Goal: Navigation & Orientation: Find specific page/section

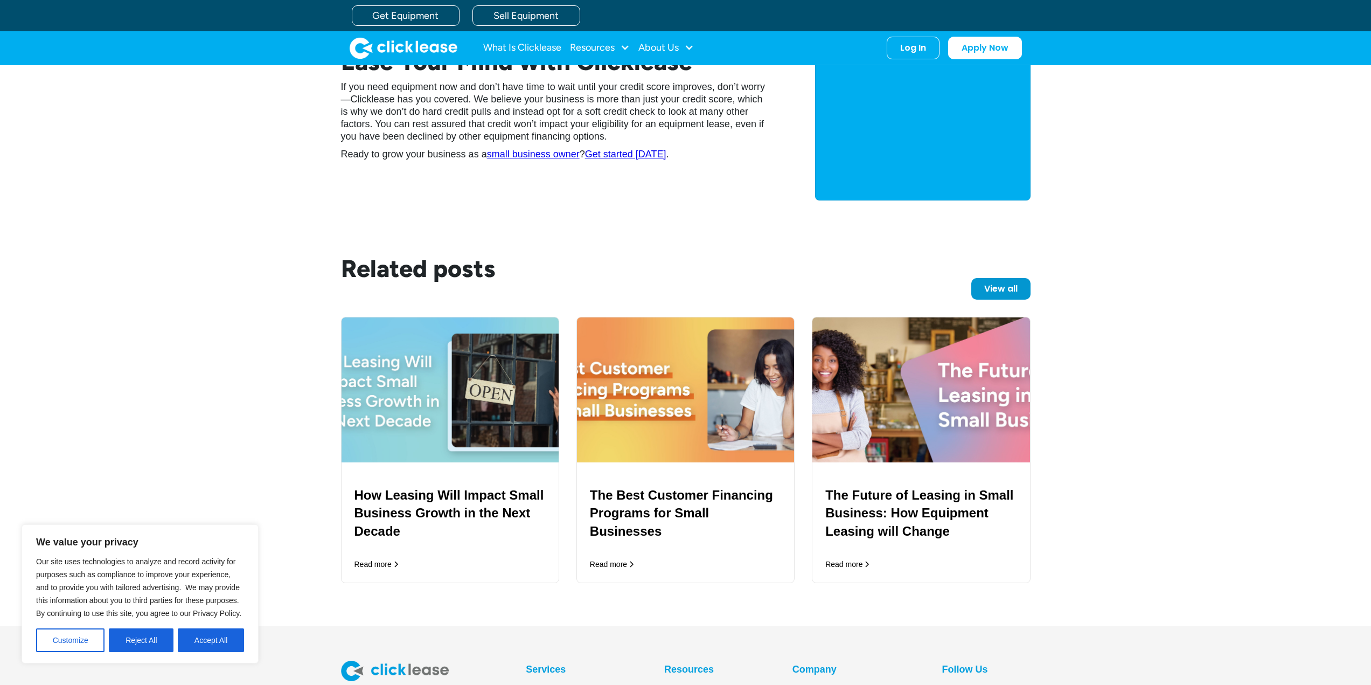
scroll to position [1508, 0]
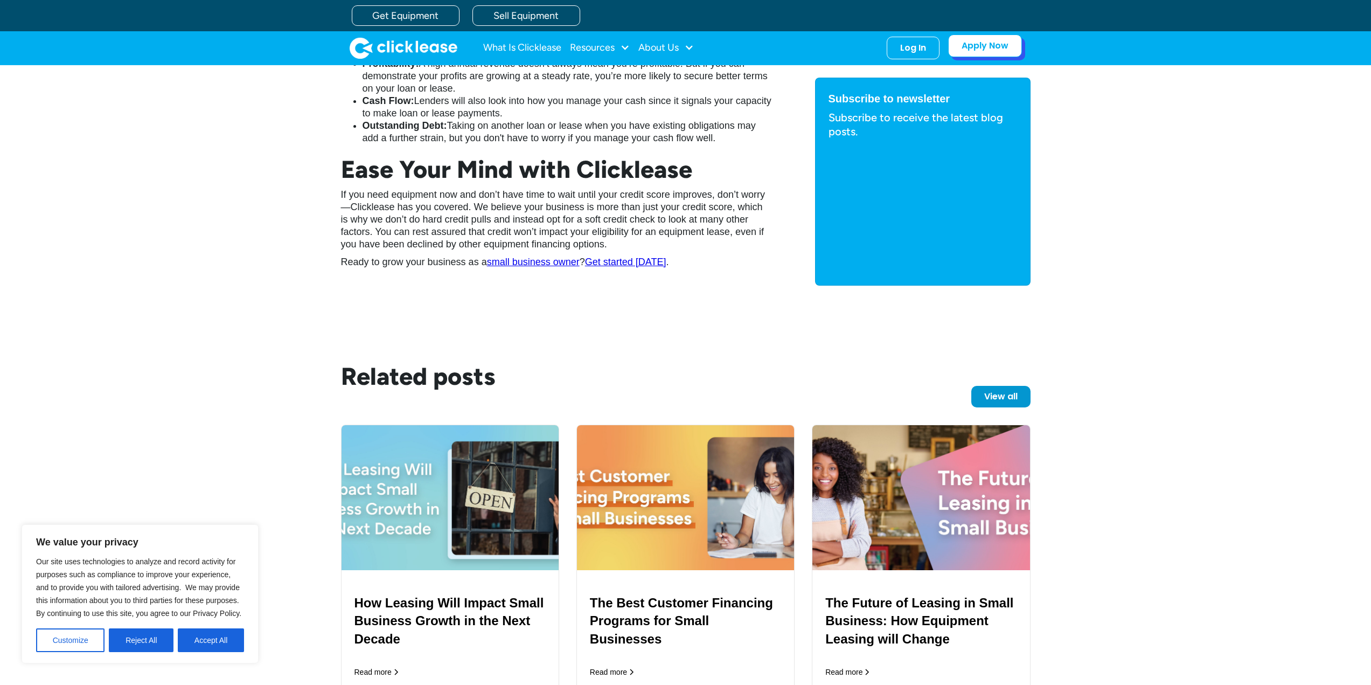
click at [988, 44] on link "Apply Now" at bounding box center [985, 45] width 74 height 23
click at [519, 14] on link "Sell Equipment" at bounding box center [526, 15] width 108 height 20
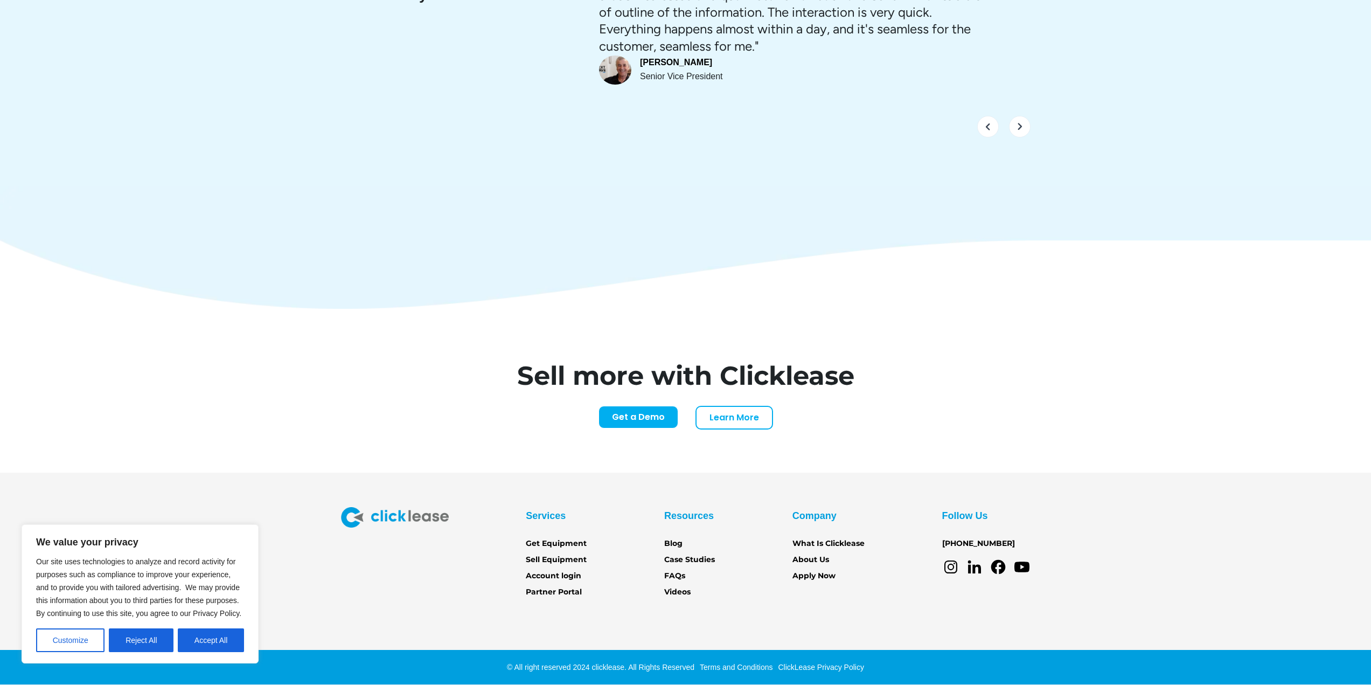
scroll to position [4495, 0]
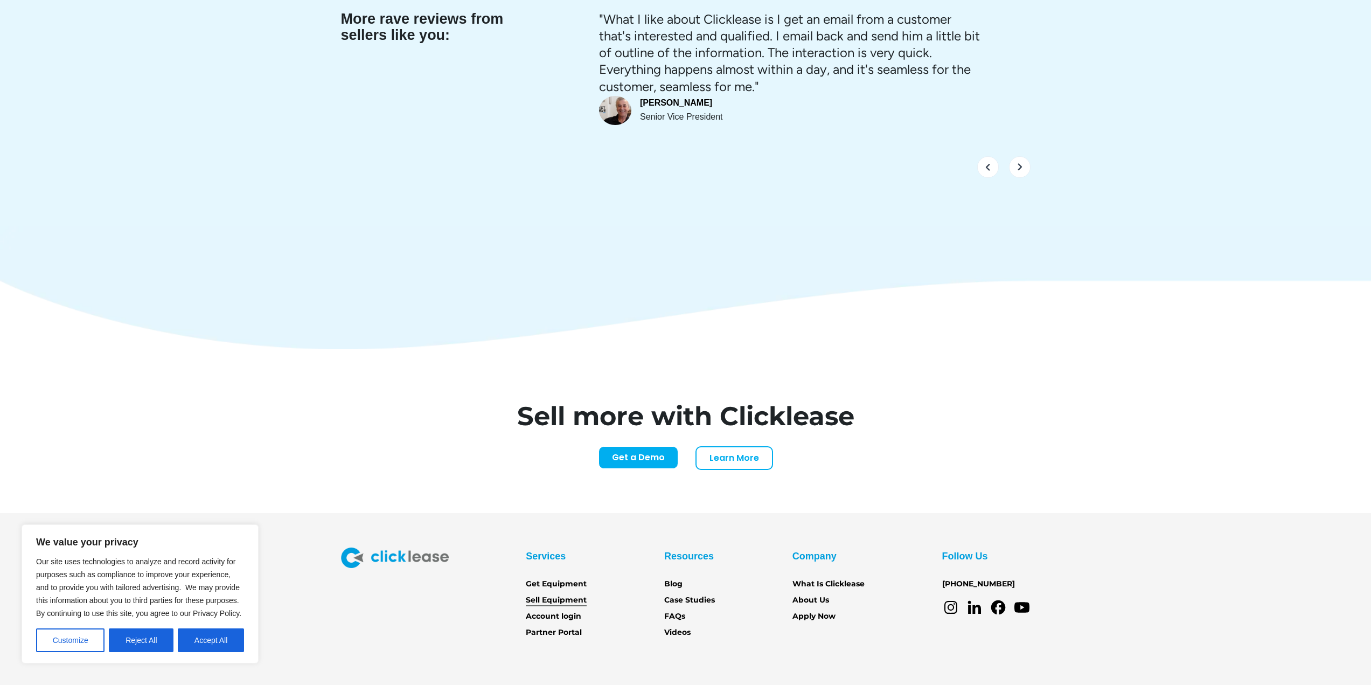
click at [551, 594] on link "Sell Equipment" at bounding box center [556, 600] width 61 height 12
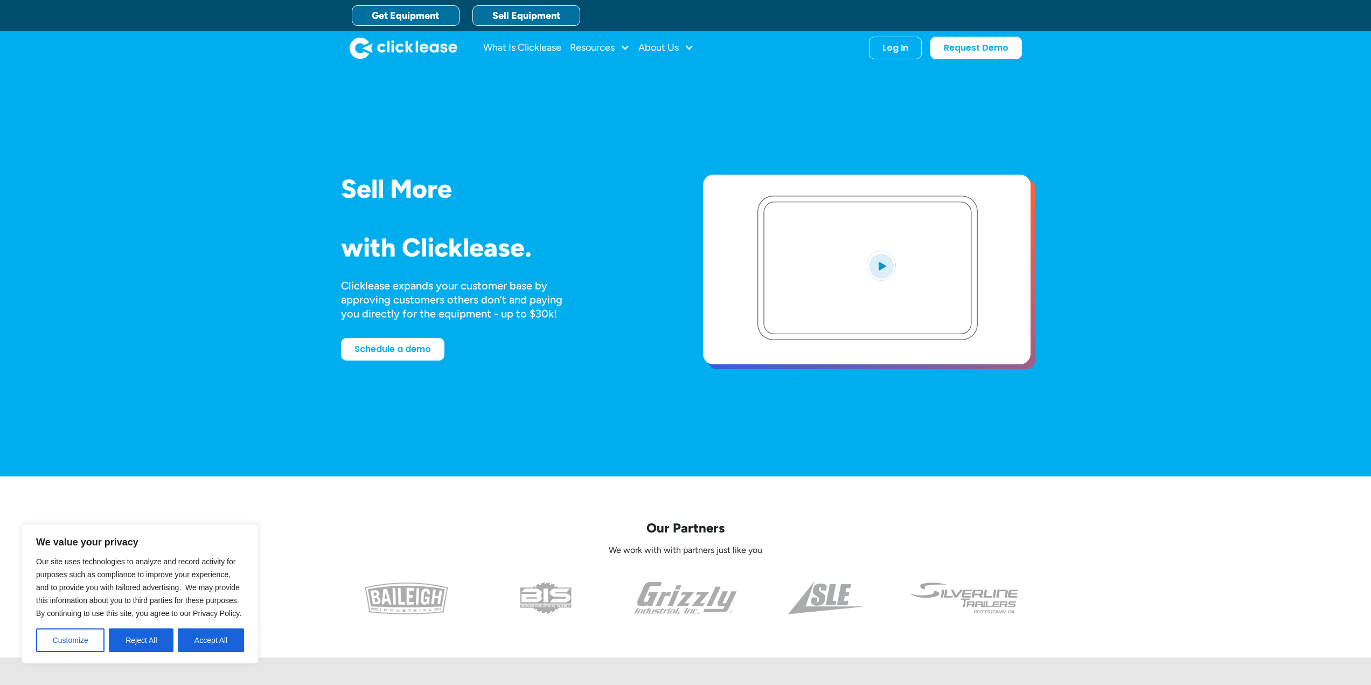
drag, startPoint x: 416, startPoint y: 13, endPoint x: 427, endPoint y: 13, distance: 10.2
click at [416, 13] on link "Get Equipment" at bounding box center [406, 15] width 108 height 20
